Goal: Navigation & Orientation: Find specific page/section

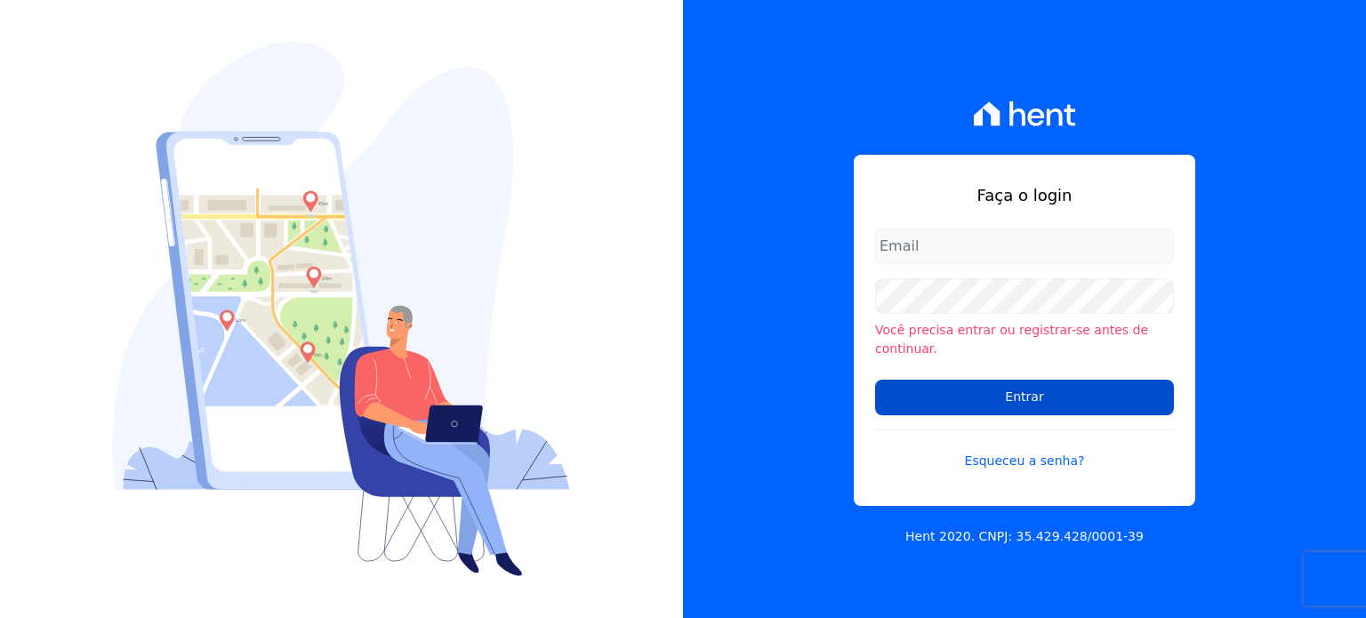
type input "mariny.neves@oliveirainc.com.br"
click at [971, 386] on input "Entrar" at bounding box center [1024, 398] width 299 height 36
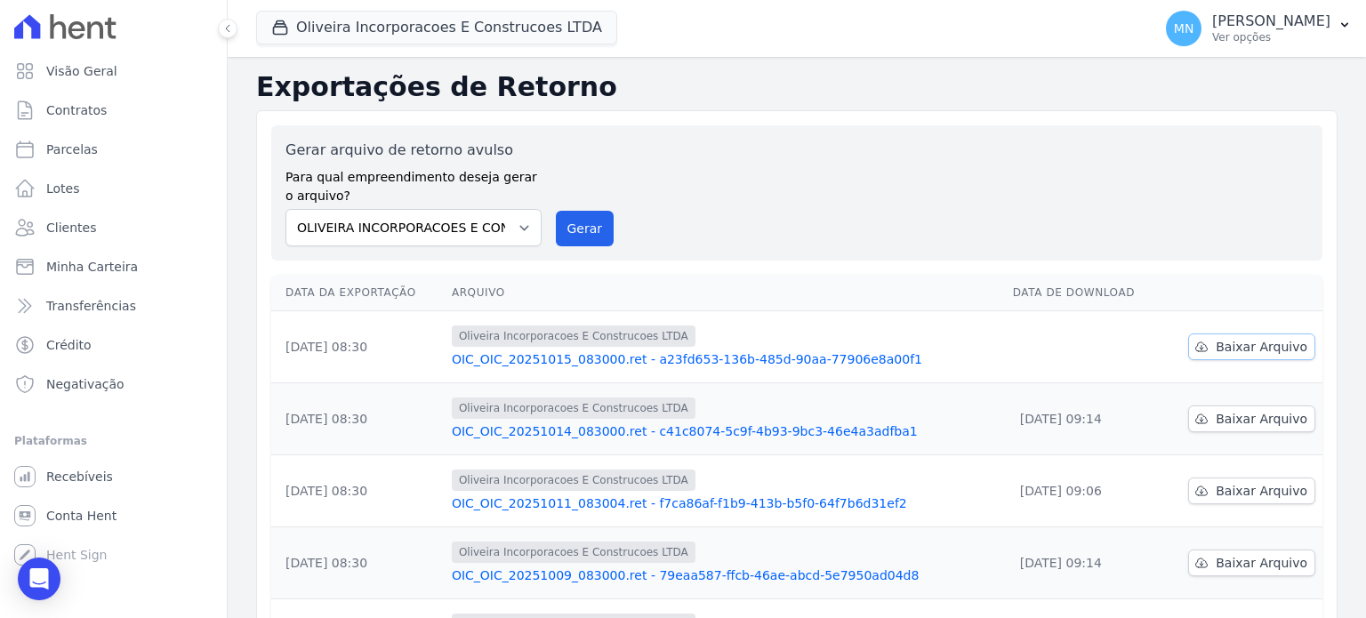
click at [1269, 343] on span "Baixar Arquivo" at bounding box center [1262, 347] width 92 height 18
click at [65, 520] on span "Conta Hent" at bounding box center [81, 516] width 70 height 18
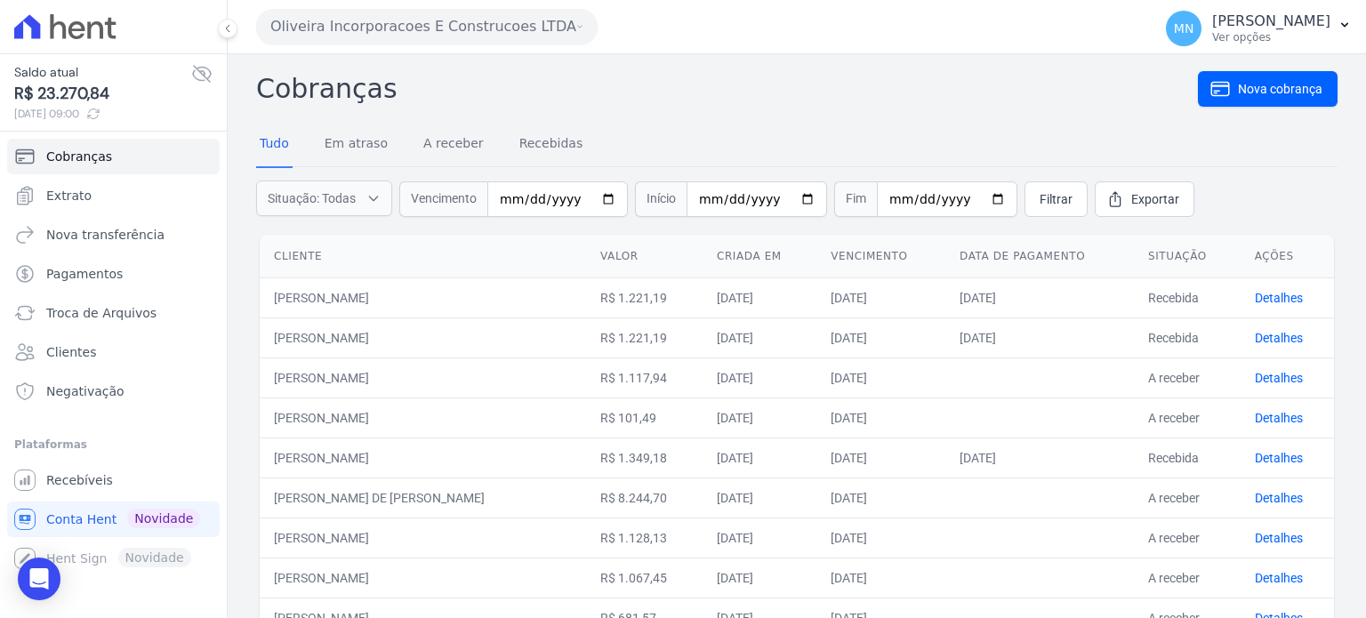
click at [101, 108] on icon at bounding box center [93, 114] width 14 height 14
click at [208, 72] on icon at bounding box center [201, 73] width 21 height 21
click at [101, 108] on icon at bounding box center [93, 114] width 14 height 14
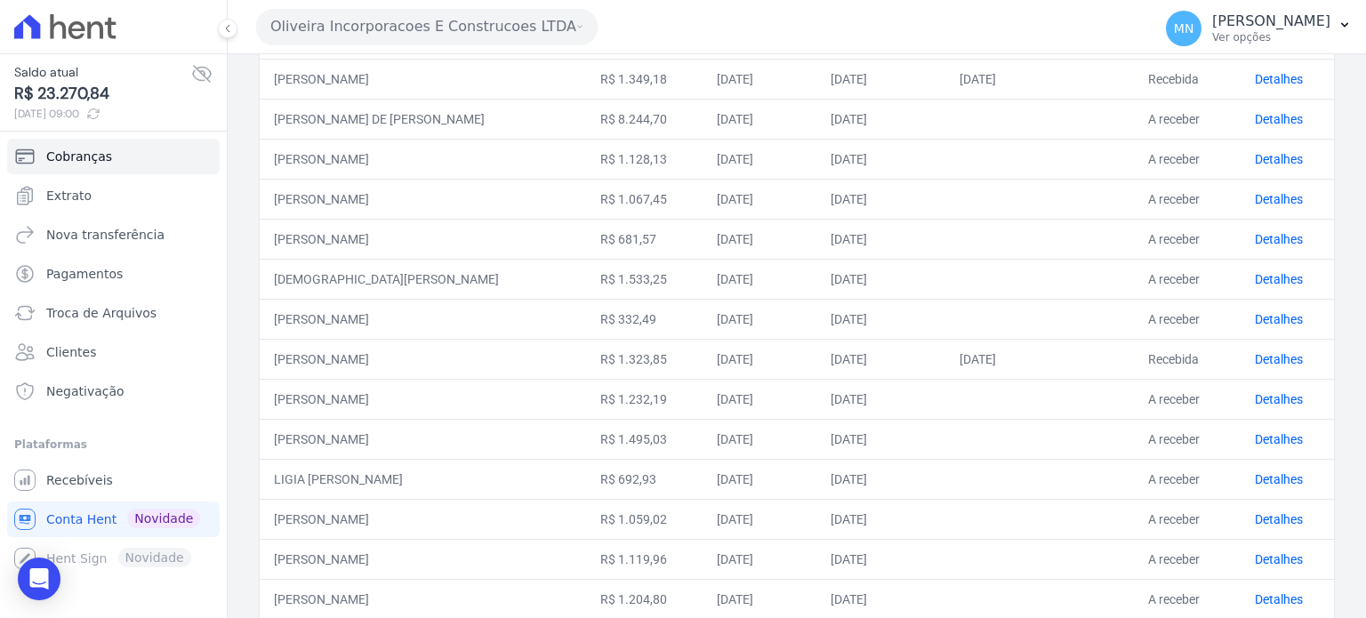
scroll to position [735, 0]
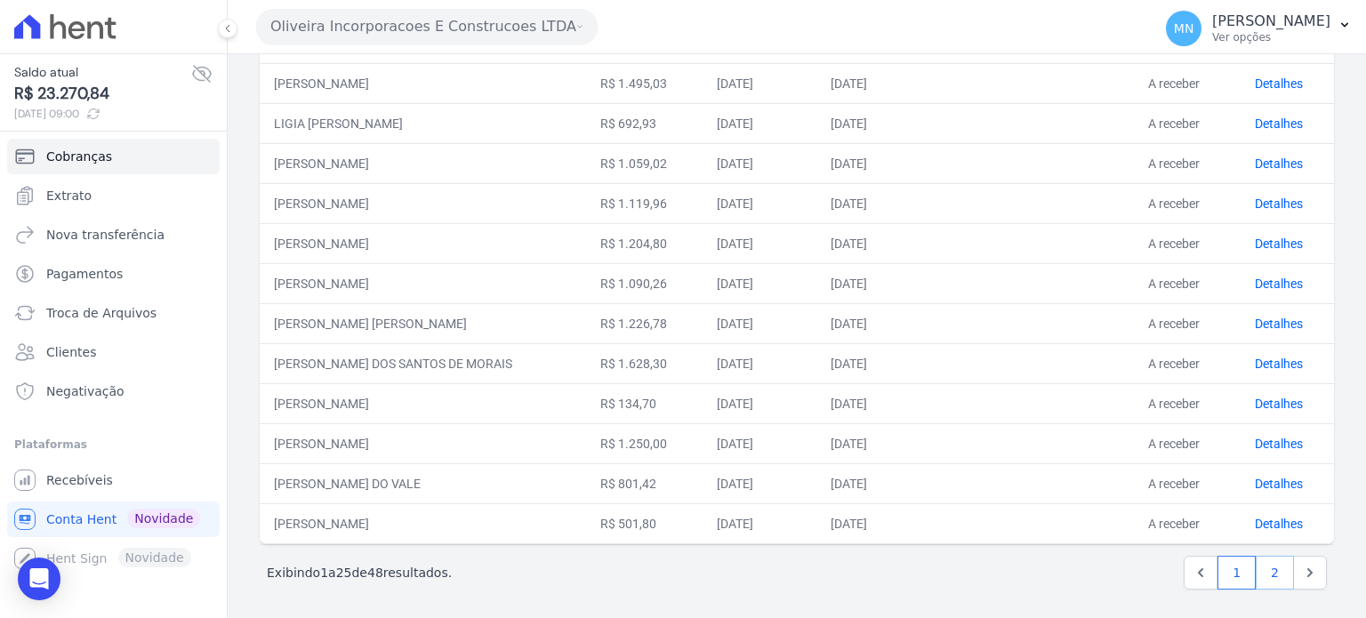
click at [1268, 560] on link "2" at bounding box center [1275, 573] width 38 height 34
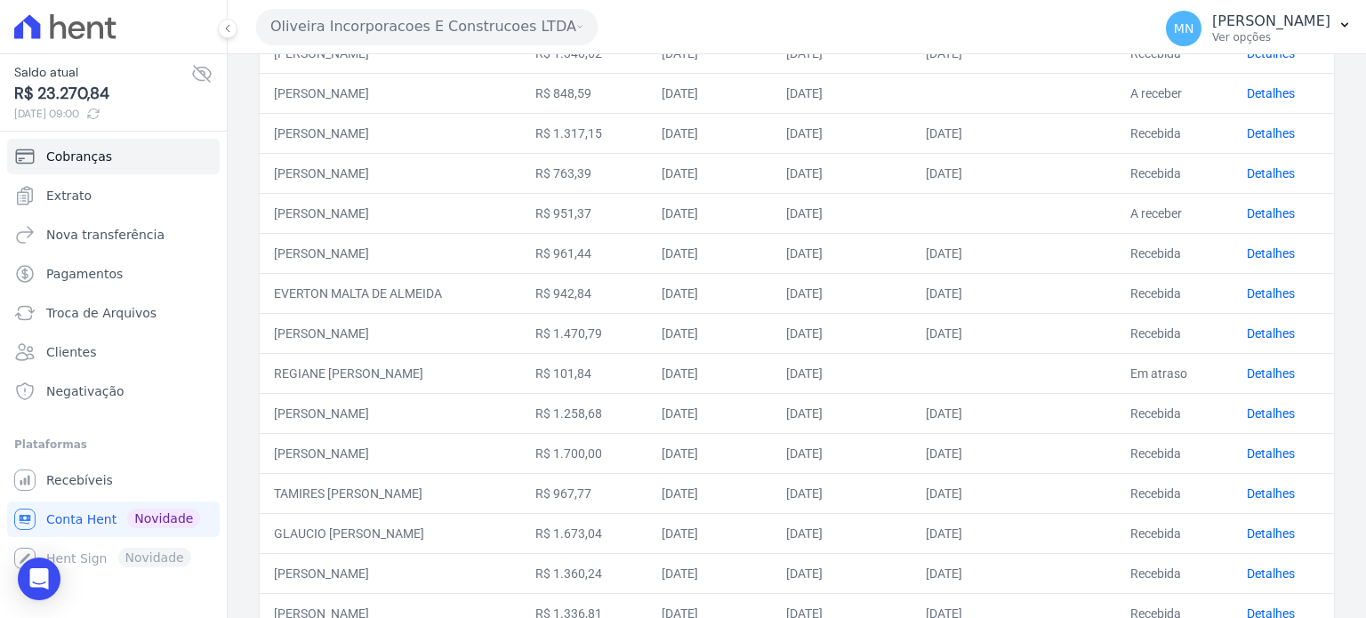
scroll to position [655, 0]
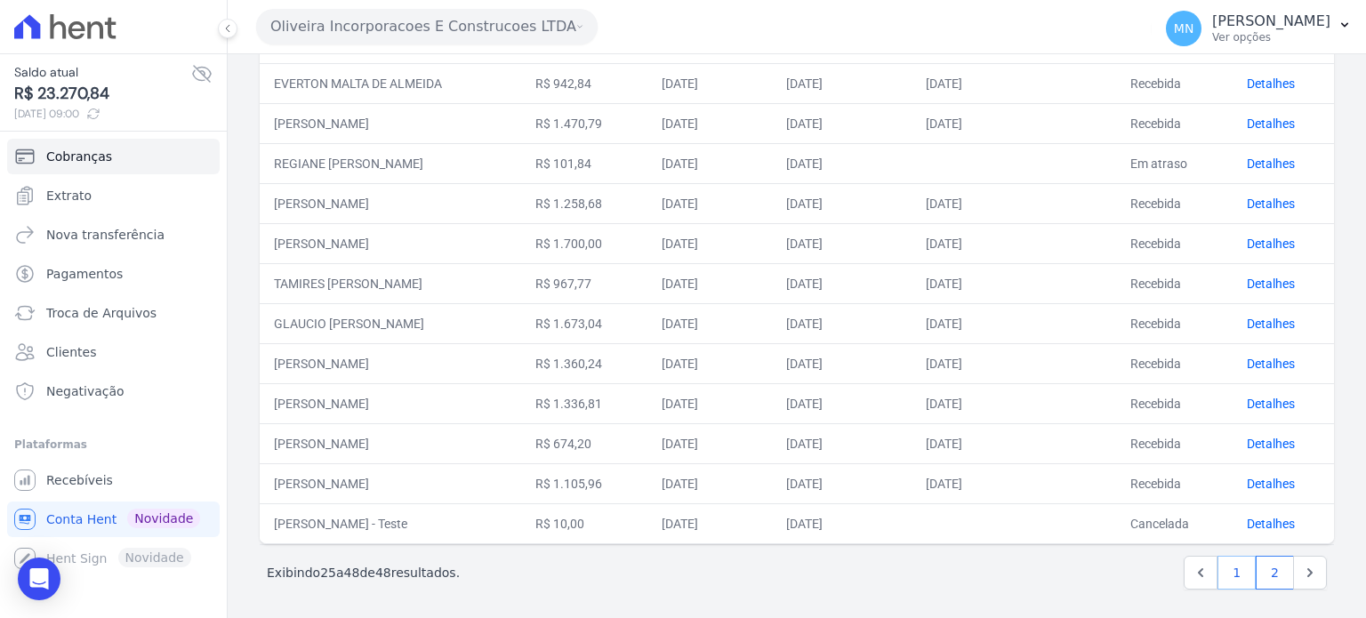
click at [1218, 571] on link "1" at bounding box center [1237, 573] width 38 height 34
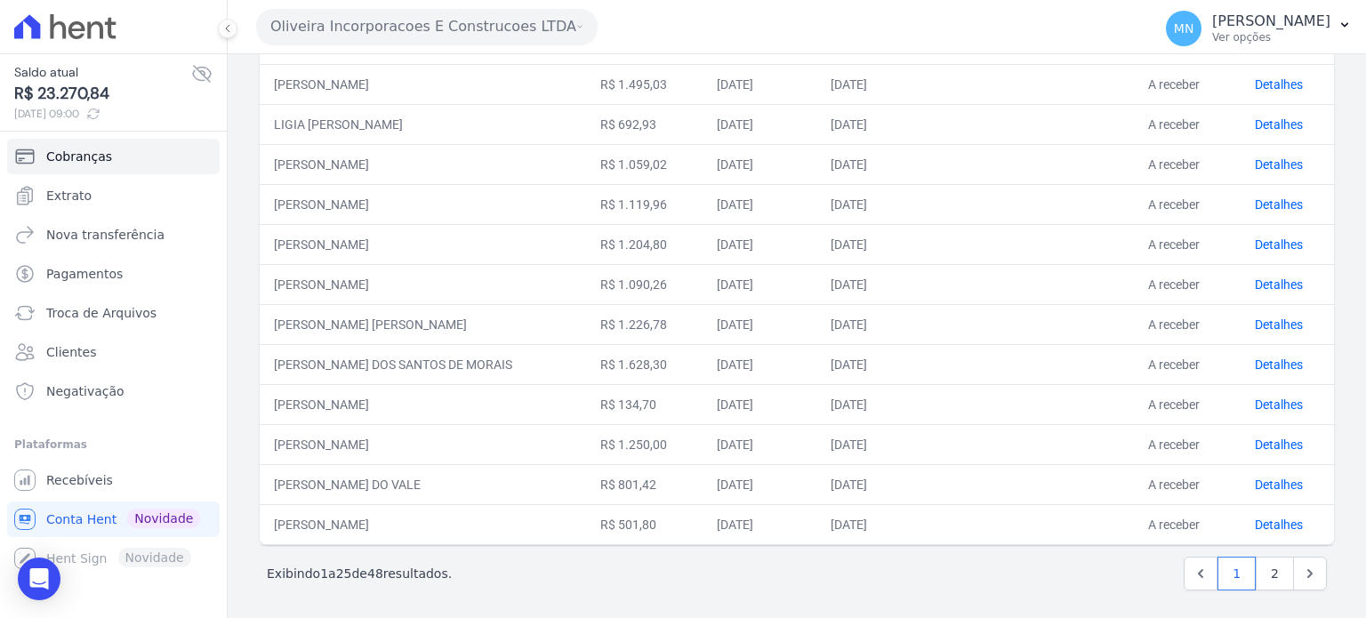
scroll to position [735, 0]
click at [1267, 557] on link "2" at bounding box center [1275, 573] width 38 height 34
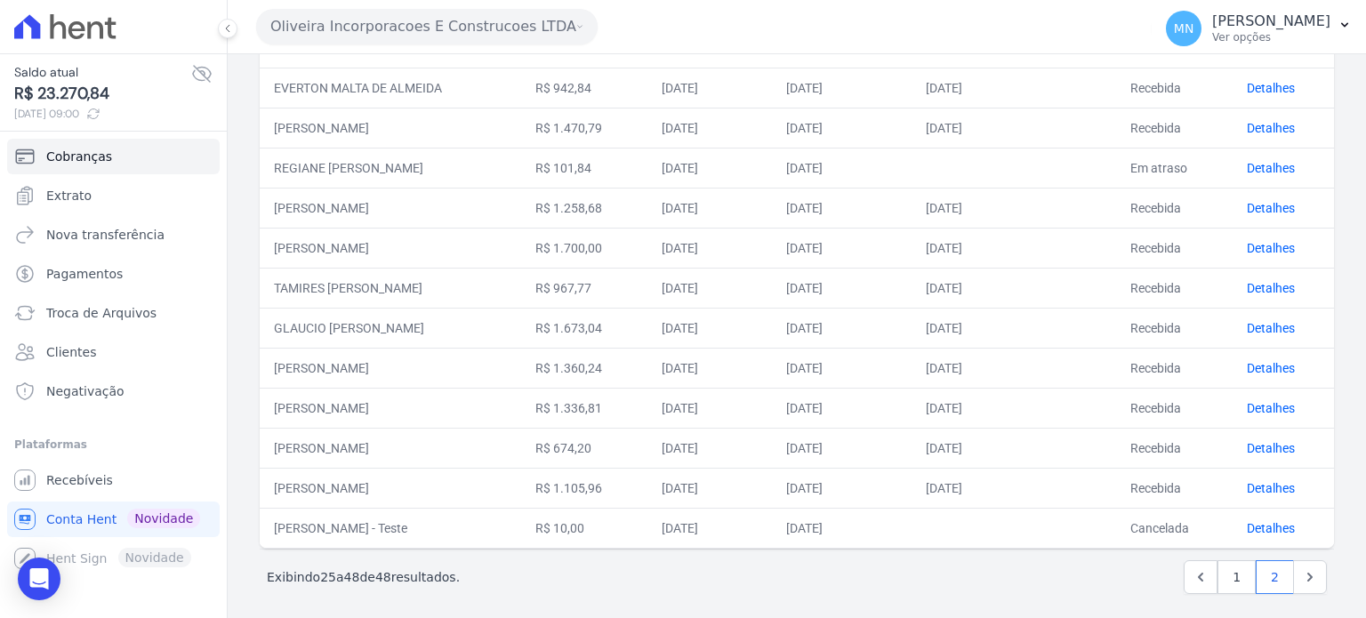
scroll to position [655, 0]
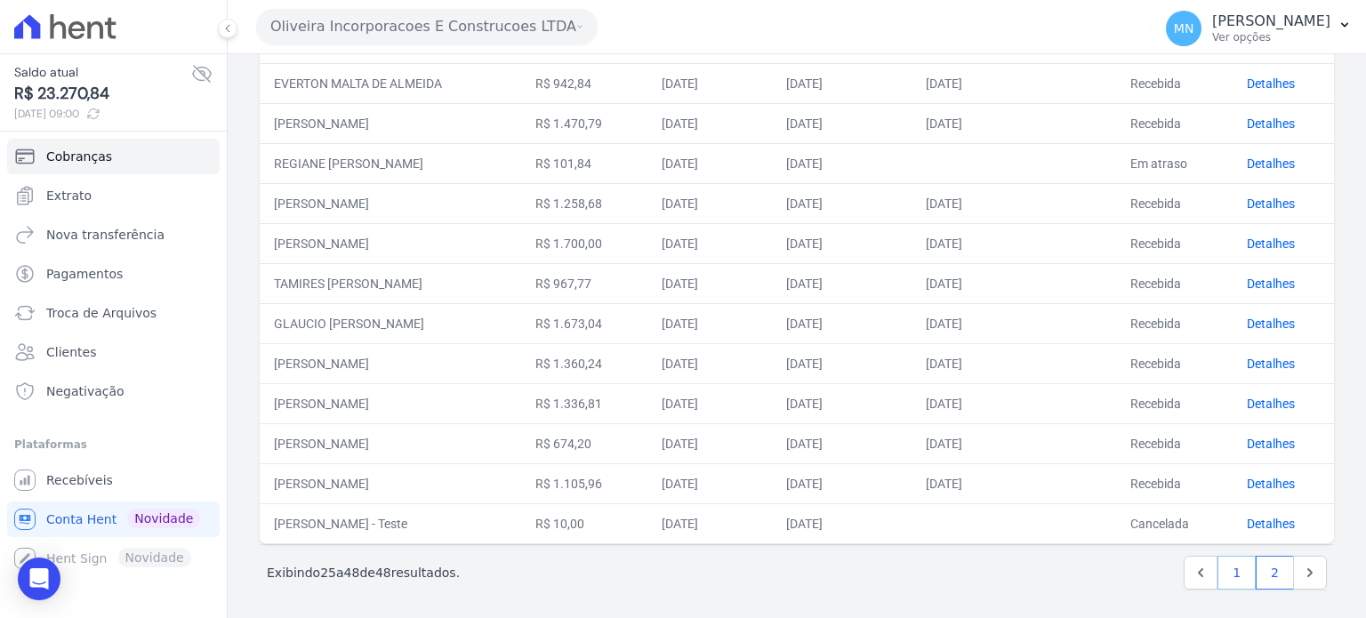
click at [1218, 571] on link "1" at bounding box center [1237, 573] width 38 height 34
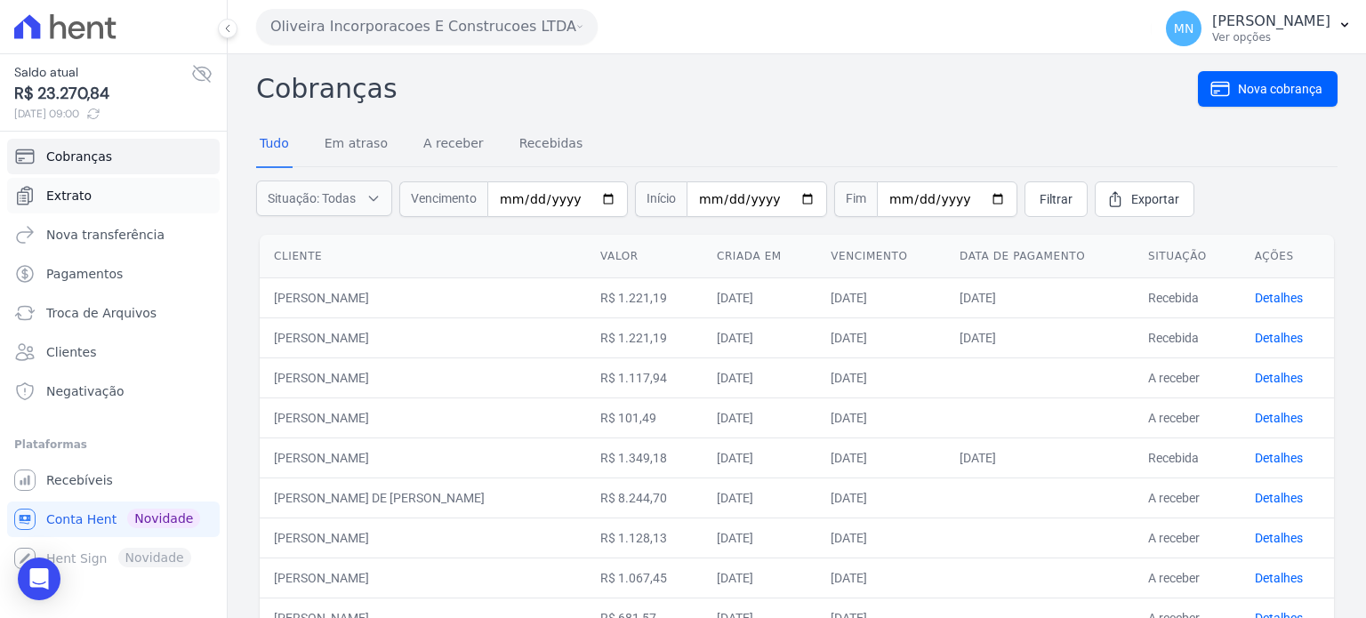
click at [145, 197] on link "Extrato" at bounding box center [113, 196] width 213 height 36
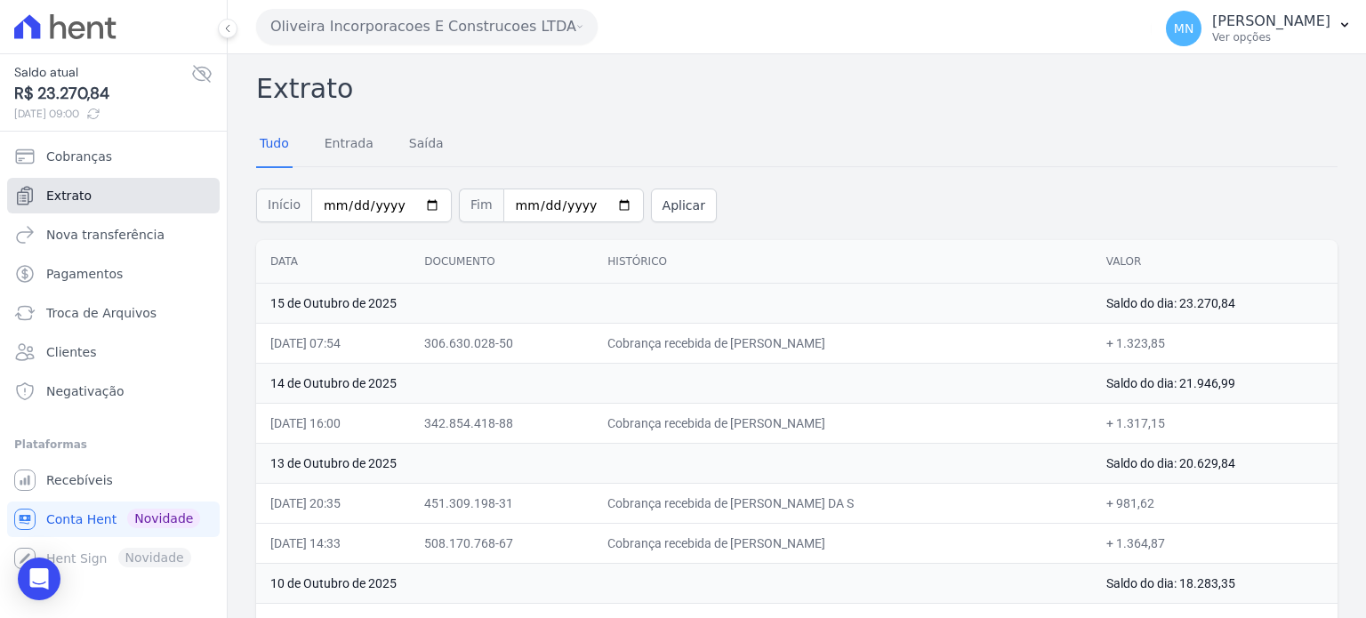
click at [74, 178] on link "Extrato" at bounding box center [113, 196] width 213 height 36
click at [77, 156] on span "Cobranças" at bounding box center [79, 157] width 66 height 18
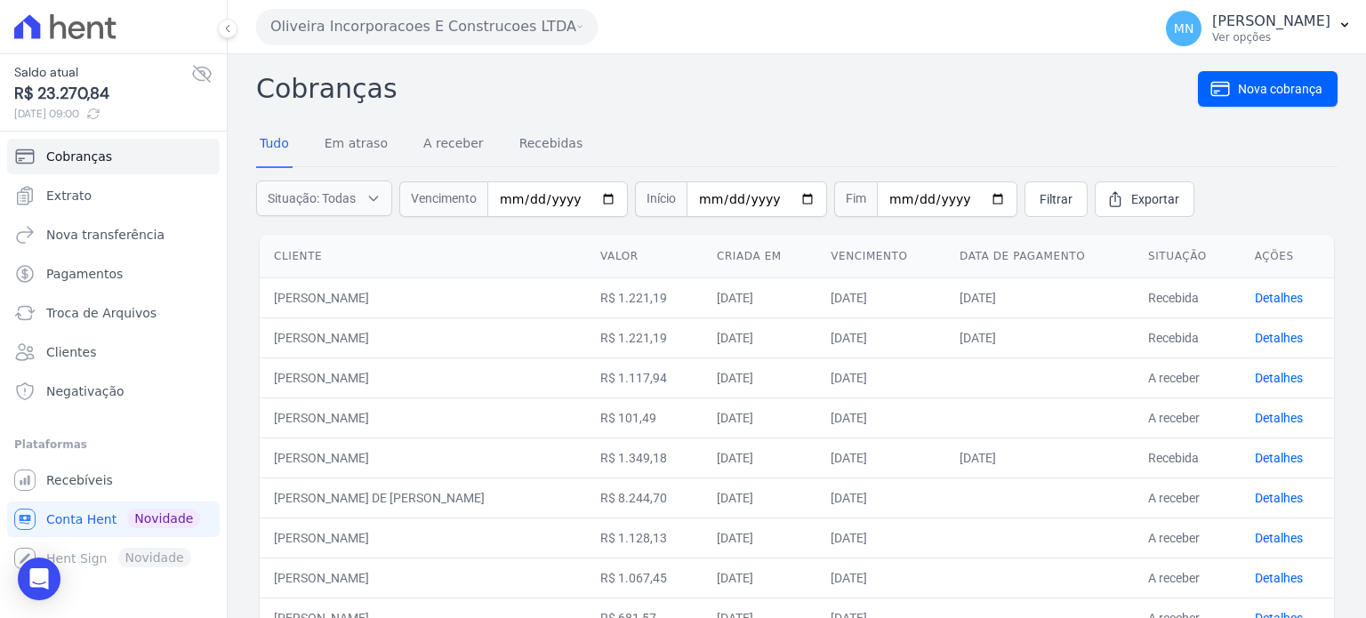
click at [641, 139] on nav "Tudo Em atraso A receber Recebidas" at bounding box center [797, 145] width 1082 height 44
click at [117, 190] on link "Extrato" at bounding box center [113, 196] width 213 height 36
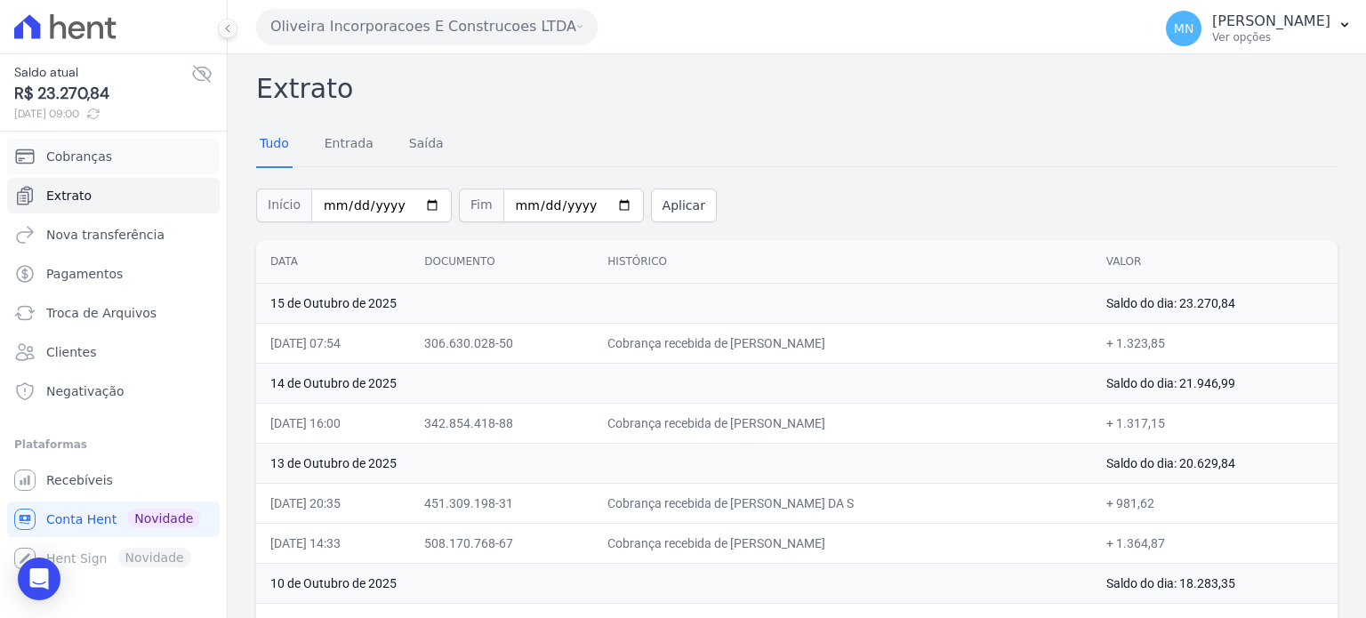
click at [112, 159] on link "Cobranças" at bounding box center [113, 157] width 213 height 36
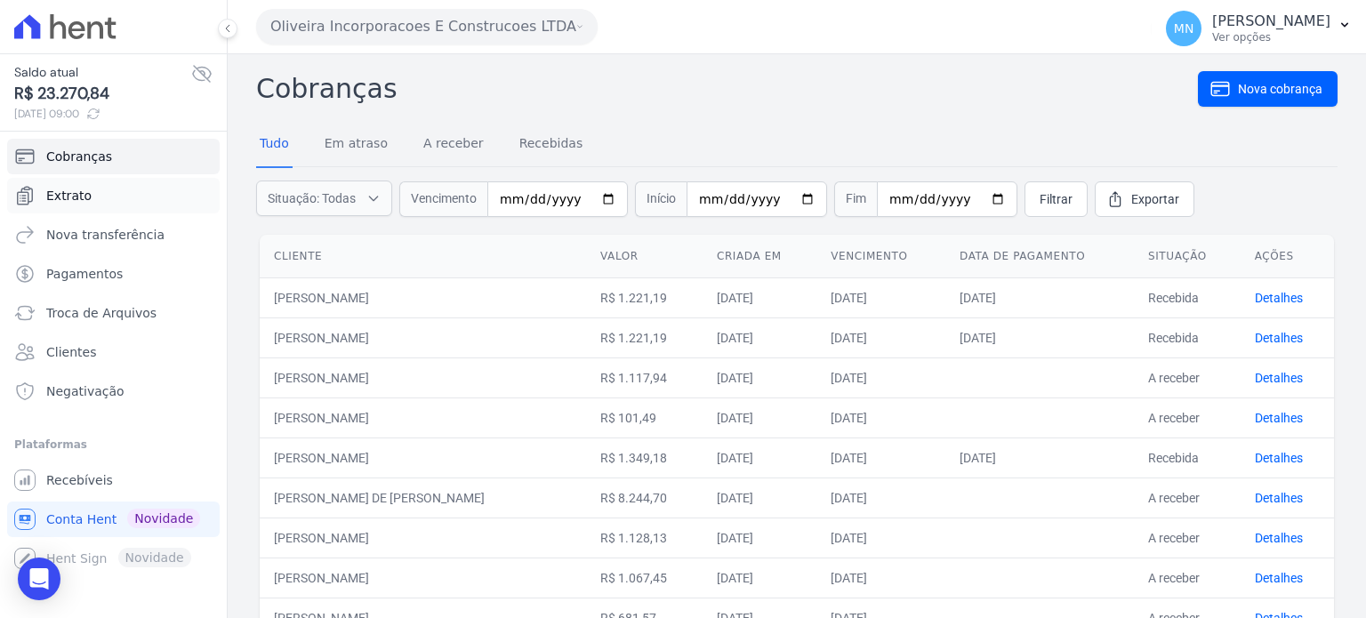
click at [77, 201] on span "Extrato" at bounding box center [68, 196] width 45 height 18
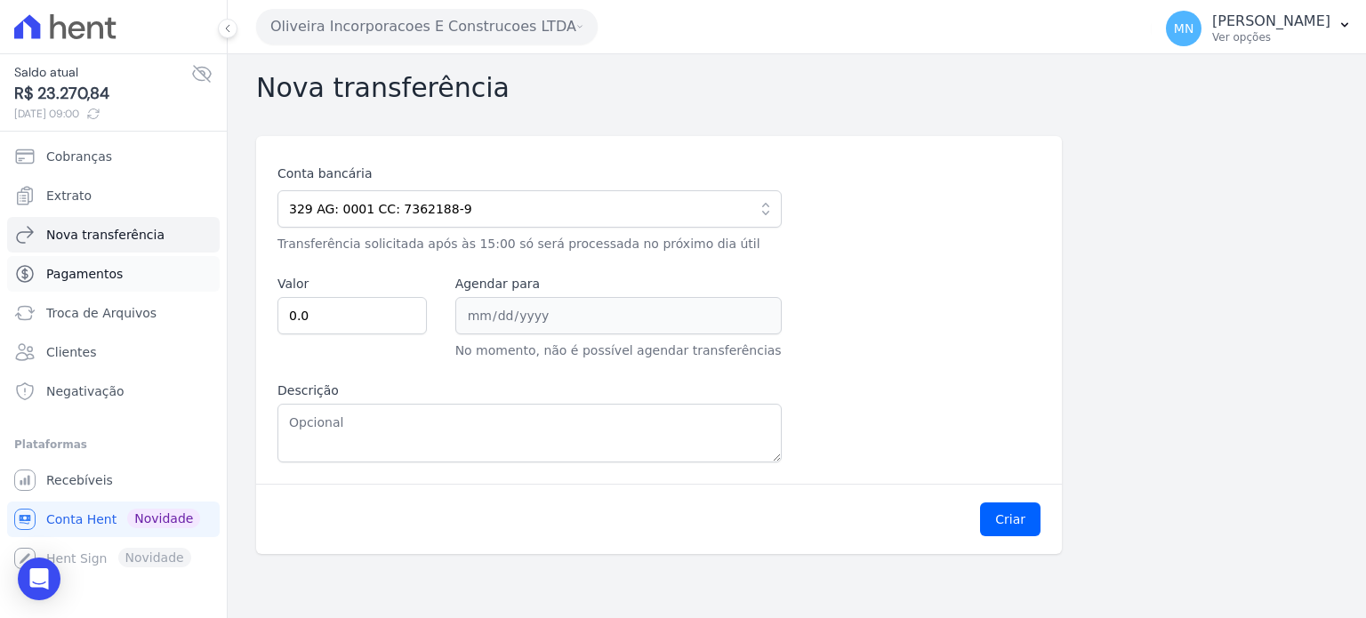
click at [99, 277] on span "Pagamentos" at bounding box center [84, 274] width 77 height 18
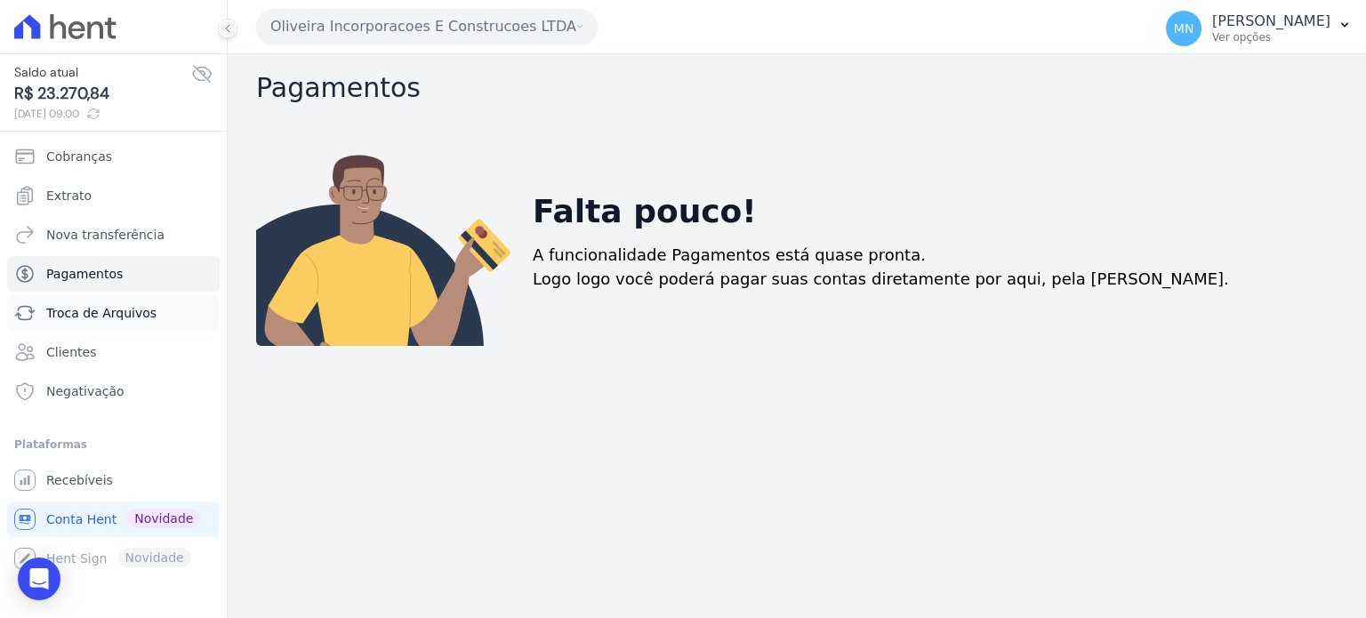
click at [97, 312] on span "Troca de Arquivos" at bounding box center [101, 313] width 110 height 18
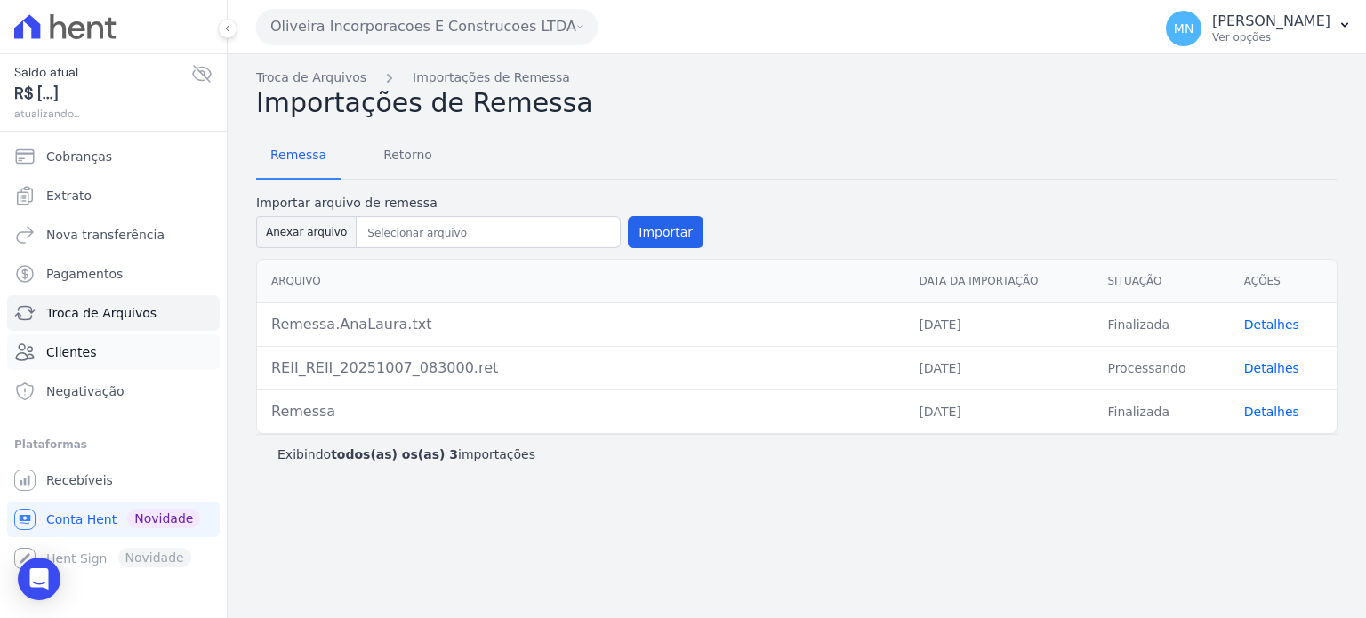
click at [86, 362] on link "Clientes" at bounding box center [113, 352] width 213 height 36
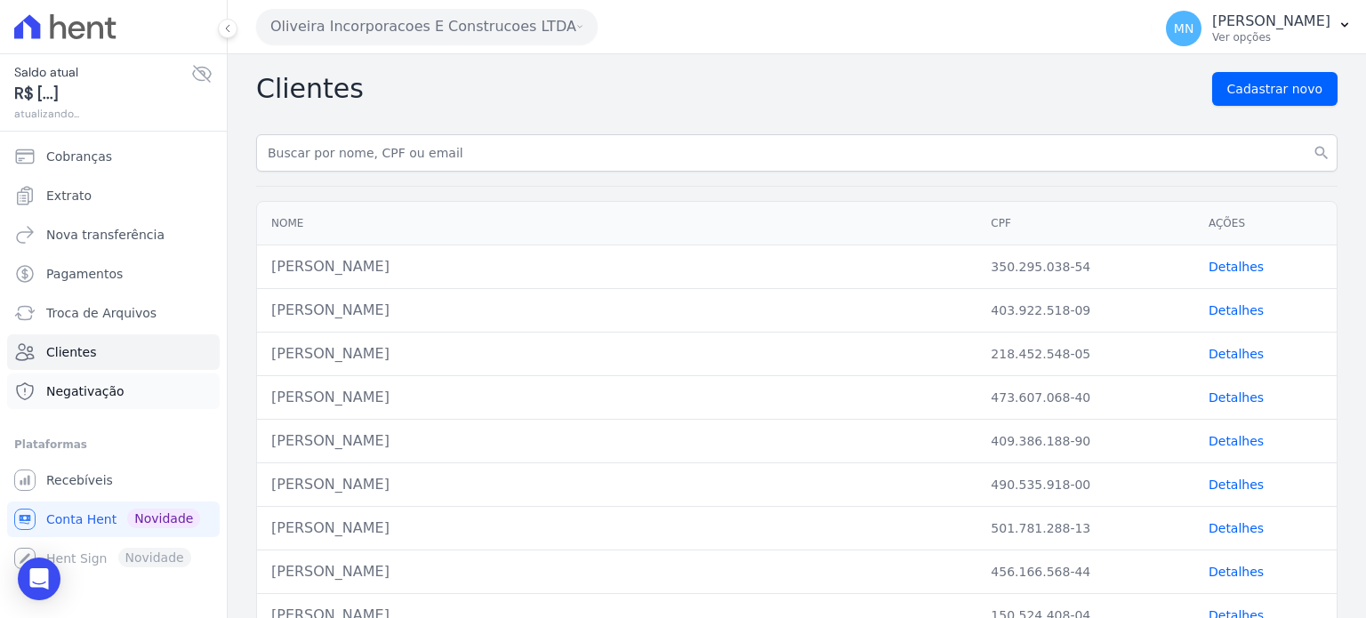
click at [100, 399] on span "Negativação" at bounding box center [85, 392] width 78 height 18
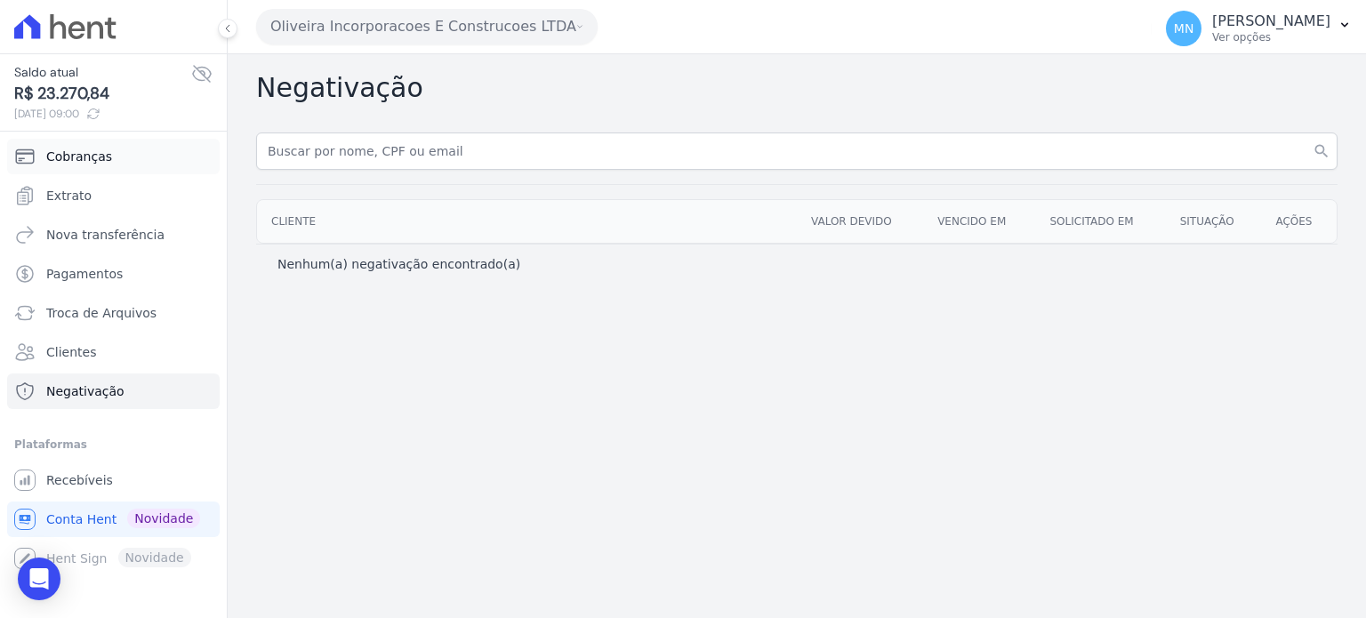
click at [117, 165] on link "Cobranças" at bounding box center [113, 157] width 213 height 36
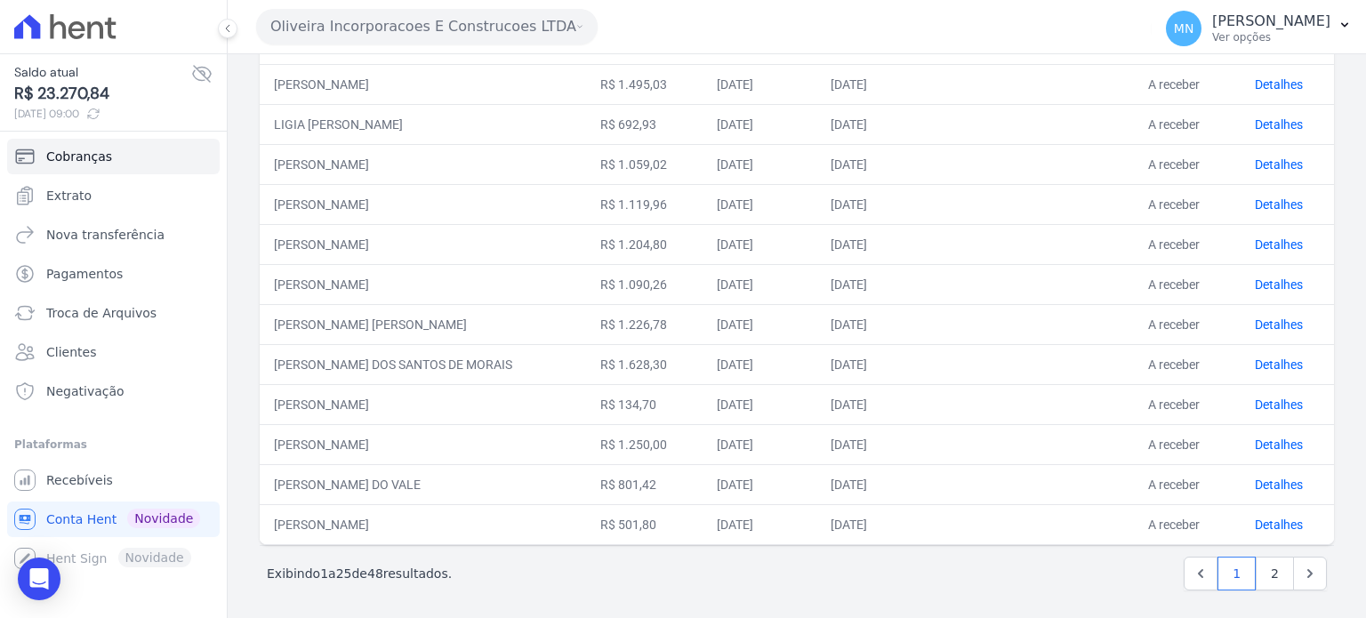
scroll to position [735, 0]
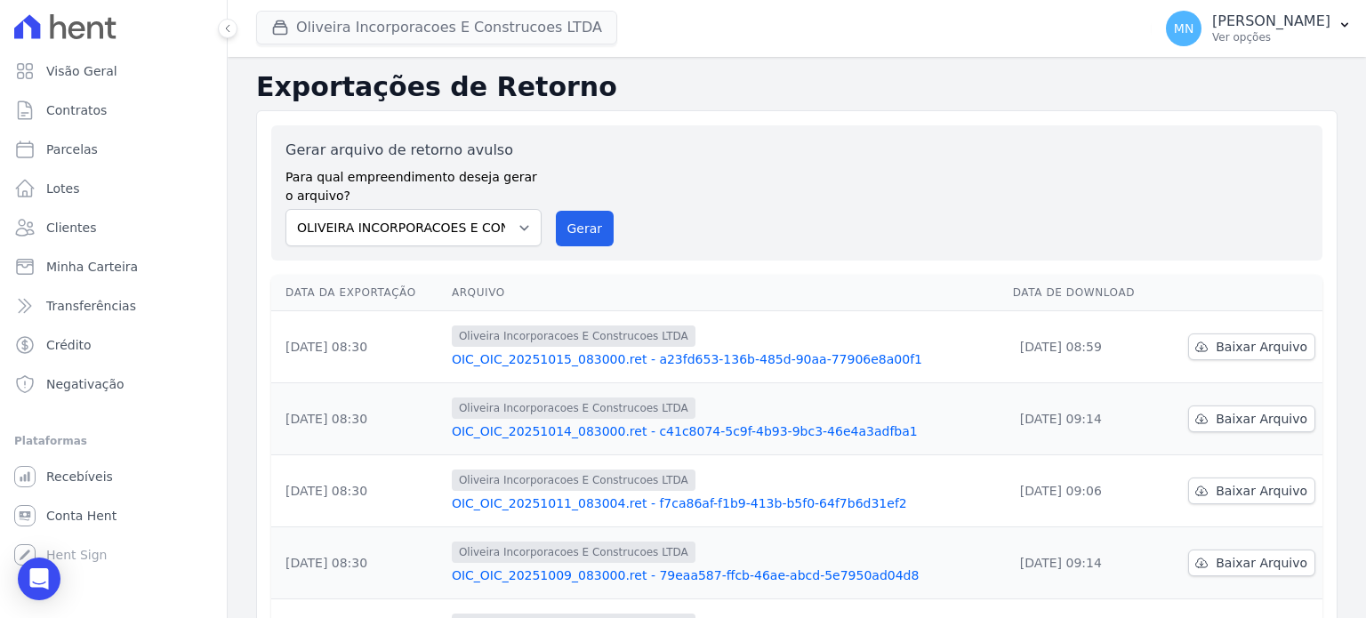
drag, startPoint x: 833, startPoint y: 138, endPoint x: 559, endPoint y: 13, distance: 301.0
click at [829, 134] on div "Gerar arquivo de retorno avulso Para qual empreendimento deseja gerar o arquivo…" at bounding box center [797, 192] width 1052 height 135
